Goal: Navigation & Orientation: Find specific page/section

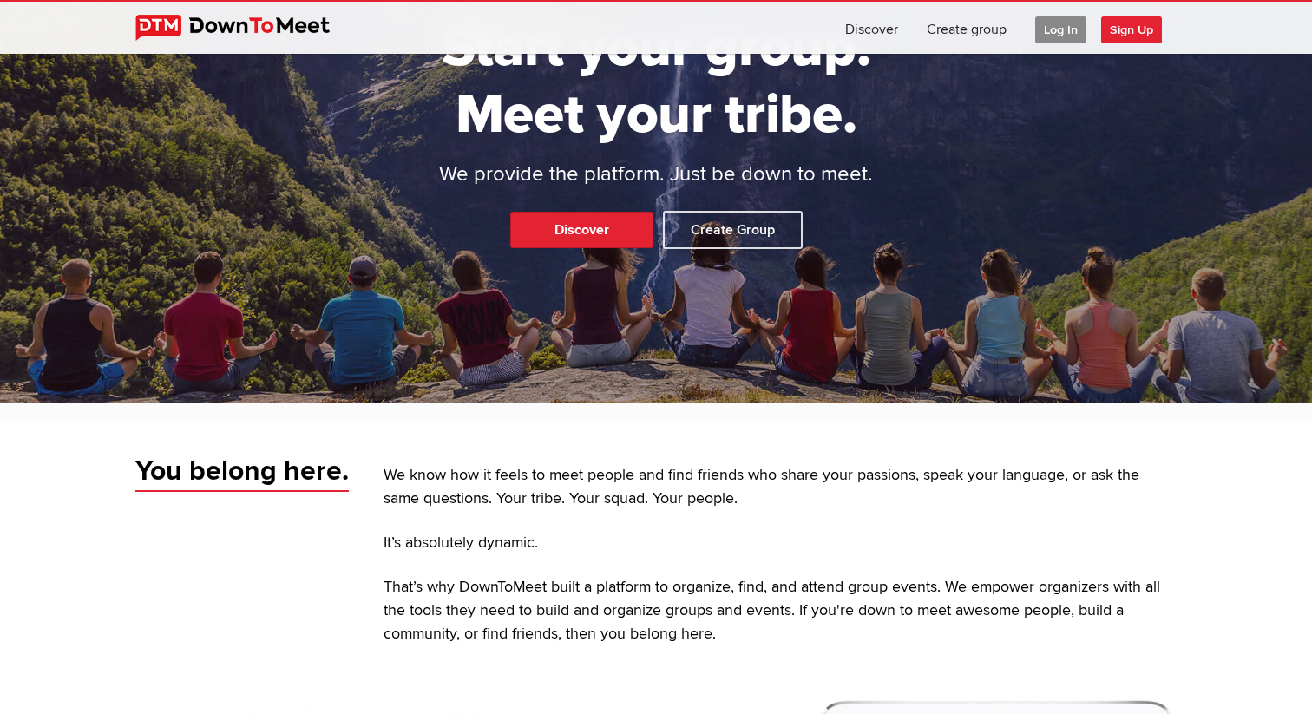
scroll to position [174, 0]
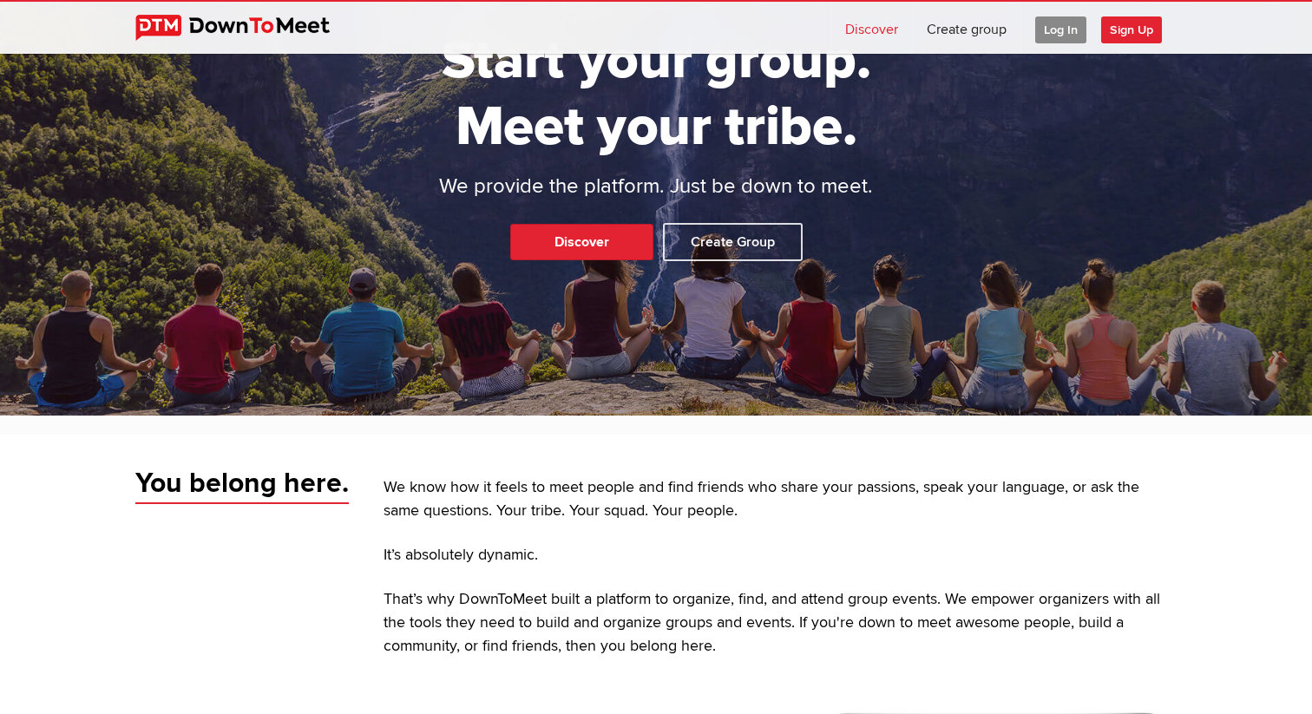
click at [852, 27] on link "Discover" at bounding box center [871, 28] width 81 height 52
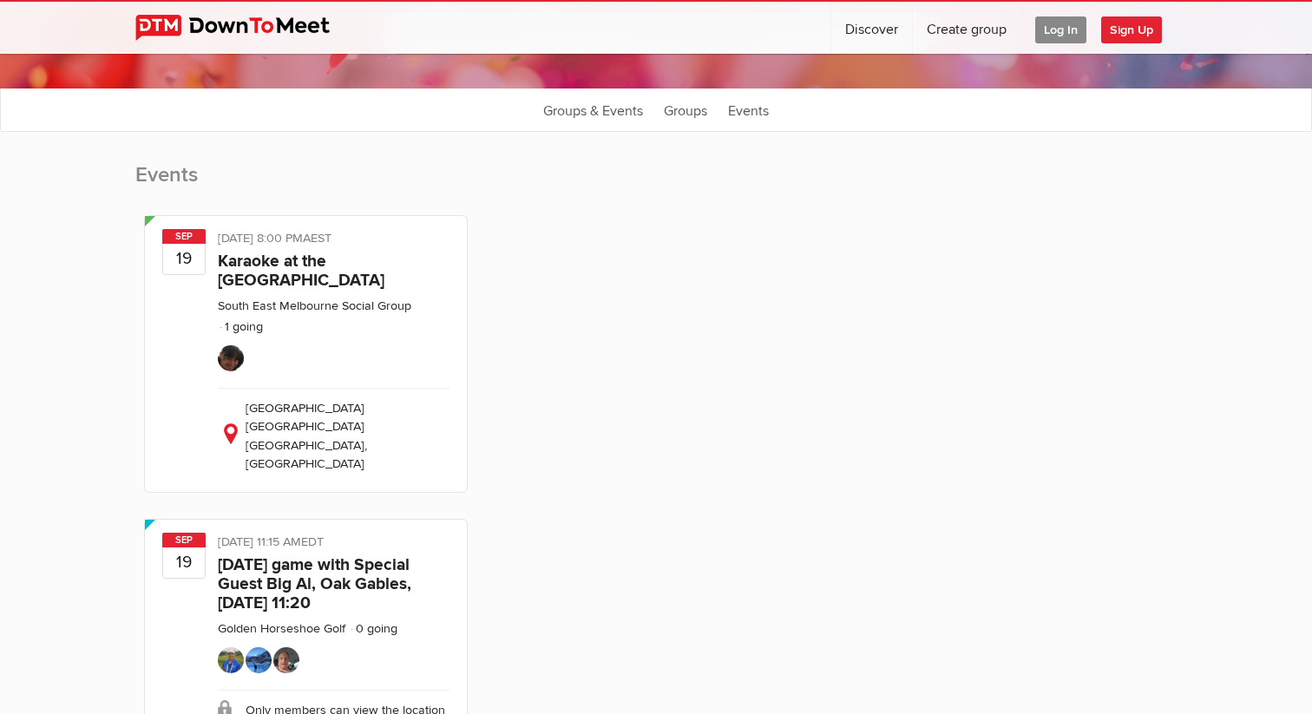
scroll to position [262, 0]
